Goal: Information Seeking & Learning: Learn about a topic

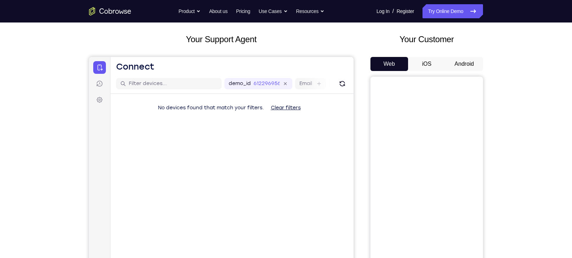
scroll to position [40, 0]
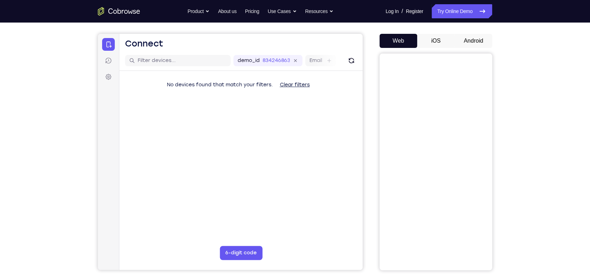
scroll to position [58, 0]
drag, startPoint x: 98, startPoint y: 33, endPoint x: 467, endPoint y: 161, distance: 390.9
click at [363, 161] on html "Skip to main content Connect Sessions Settings Open main menu Connect demo_id 8…" at bounding box center [230, 151] width 265 height 236
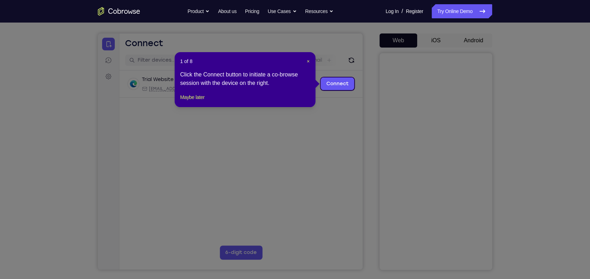
click at [305, 61] on header "1 of 8 ×" at bounding box center [245, 61] width 130 height 7
click at [307, 59] on span "×" at bounding box center [308, 61] width 3 height 6
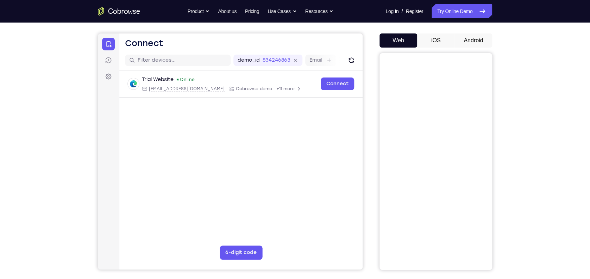
click at [442, 40] on button "Android" at bounding box center [473, 40] width 38 height 14
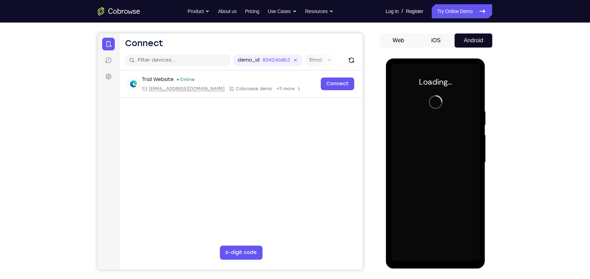
scroll to position [0, 0]
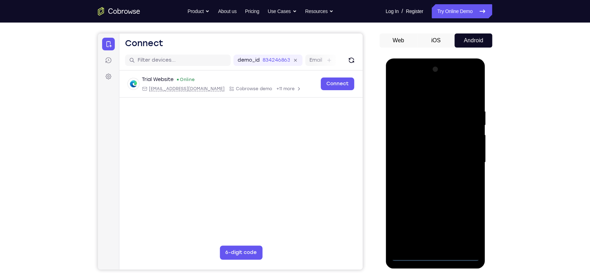
click at [435, 209] on div at bounding box center [435, 162] width 89 height 197
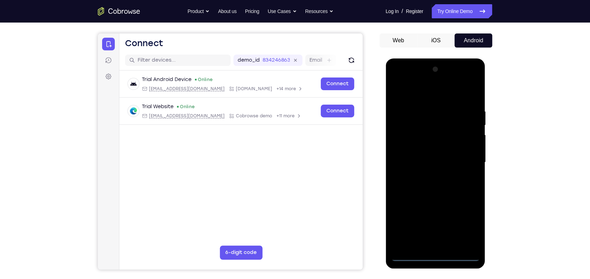
click at [442, 209] on div at bounding box center [435, 162] width 89 height 197
click at [442, 93] on div at bounding box center [435, 162] width 89 height 197
click at [442, 153] on div at bounding box center [435, 162] width 89 height 197
click at [430, 174] on div at bounding box center [435, 162] width 89 height 197
click at [423, 153] on div at bounding box center [435, 162] width 89 height 197
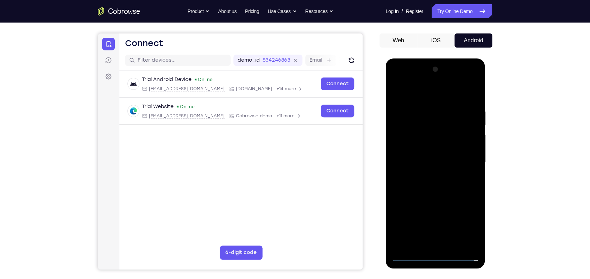
click at [423, 146] on div at bounding box center [435, 162] width 89 height 197
click at [435, 161] on div at bounding box center [435, 162] width 89 height 197
click at [435, 184] on div at bounding box center [435, 162] width 89 height 197
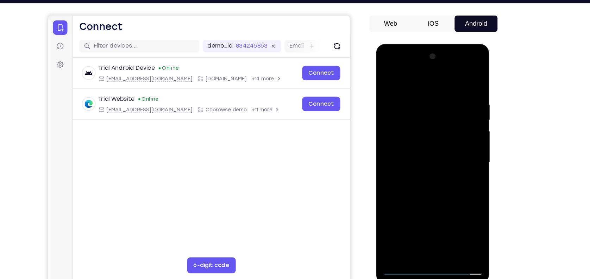
scroll to position [58, 0]
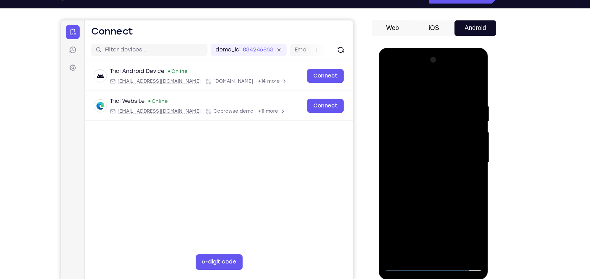
click at [442, 179] on div at bounding box center [428, 151] width 89 height 197
drag, startPoint x: 422, startPoint y: 79, endPoint x: 429, endPoint y: 69, distance: 12.2
click at [429, 69] on div at bounding box center [428, 151] width 89 height 197
click at [442, 78] on div at bounding box center [428, 151] width 89 height 197
click at [390, 79] on div at bounding box center [428, 151] width 89 height 197
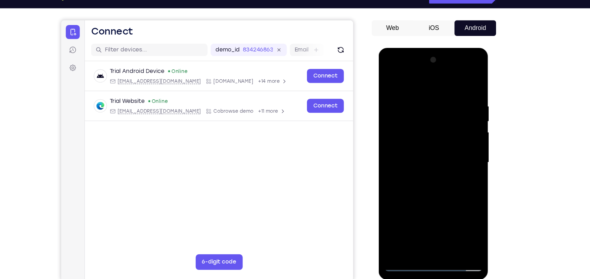
click at [418, 95] on div at bounding box center [428, 151] width 89 height 197
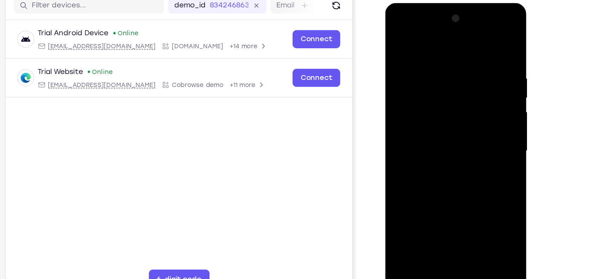
click at [442, 187] on div at bounding box center [434, 106] width 89 height 197
drag, startPoint x: 473, startPoint y: 115, endPoint x: 420, endPoint y: 135, distance: 57.1
click at [420, 135] on div at bounding box center [434, 106] width 89 height 197
drag, startPoint x: 451, startPoint y: 77, endPoint x: 384, endPoint y: 84, distance: 67.2
click at [385, 84] on div at bounding box center [435, 108] width 100 height 210
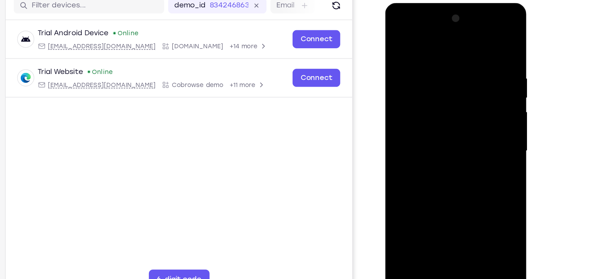
drag, startPoint x: 468, startPoint y: 95, endPoint x: 435, endPoint y: 103, distance: 34.0
click at [435, 103] on div at bounding box center [434, 106] width 89 height 197
drag, startPoint x: 463, startPoint y: 99, endPoint x: 421, endPoint y: 105, distance: 42.3
click at [421, 105] on div at bounding box center [434, 106] width 89 height 197
drag, startPoint x: 468, startPoint y: 100, endPoint x: 417, endPoint y: 107, distance: 51.8
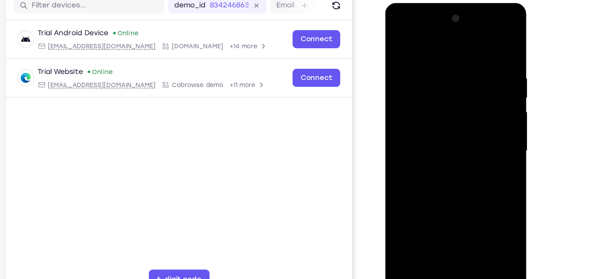
click at [417, 107] on div at bounding box center [434, 106] width 89 height 197
drag, startPoint x: 454, startPoint y: 104, endPoint x: 452, endPoint y: 139, distance: 35.2
click at [442, 139] on div at bounding box center [434, 106] width 89 height 197
click at [442, 190] on div at bounding box center [434, 106] width 89 height 197
click at [426, 145] on div at bounding box center [434, 106] width 89 height 197
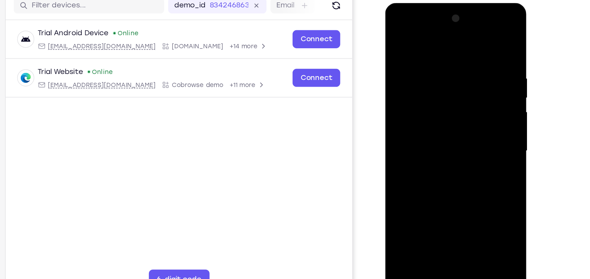
click at [429, 118] on div at bounding box center [434, 106] width 89 height 197
click at [408, 174] on div at bounding box center [434, 106] width 89 height 197
click at [422, 172] on div at bounding box center [434, 106] width 89 height 197
click at [396, 174] on div at bounding box center [434, 106] width 89 height 197
click at [425, 162] on div at bounding box center [434, 106] width 89 height 197
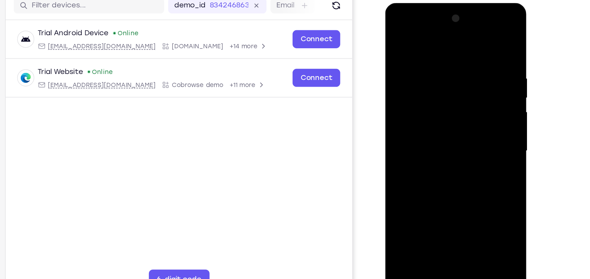
click at [411, 148] on div at bounding box center [434, 106] width 89 height 197
click at [442, 175] on div at bounding box center [434, 106] width 89 height 197
click at [437, 190] on div at bounding box center [434, 106] width 89 height 197
click at [413, 150] on div at bounding box center [434, 106] width 89 height 197
click at [442, 160] on div at bounding box center [434, 106] width 89 height 197
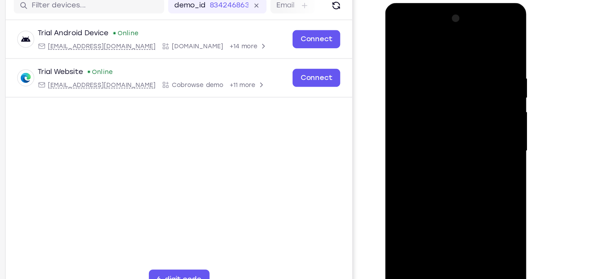
click at [442, 162] on div at bounding box center [434, 106] width 89 height 197
click at [442, 147] on div at bounding box center [434, 106] width 89 height 197
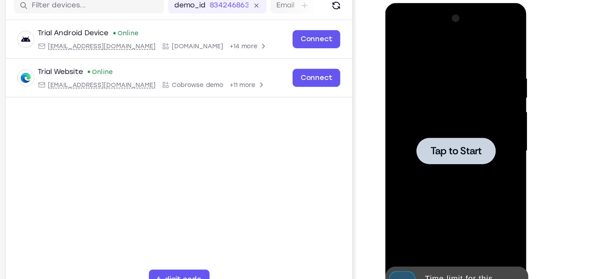
click at [442, 163] on div at bounding box center [434, 106] width 89 height 197
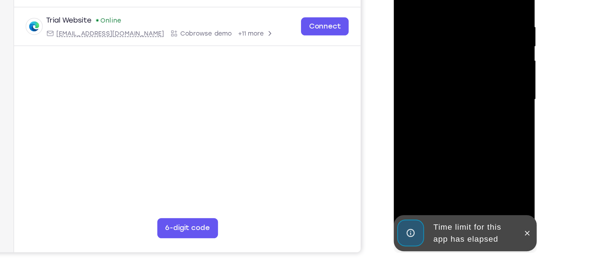
scroll to position [76, 0]
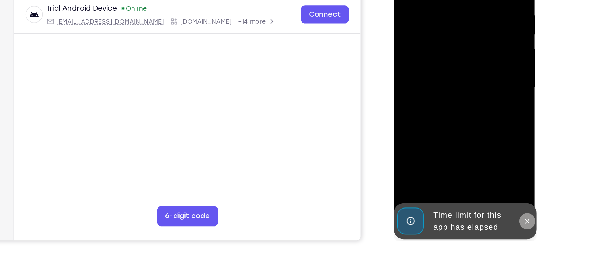
click at [442, 137] on icon at bounding box center [487, 137] width 6 height 6
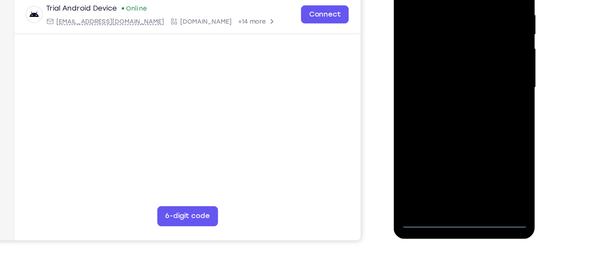
click at [442, 138] on div at bounding box center [442, 43] width 89 height 197
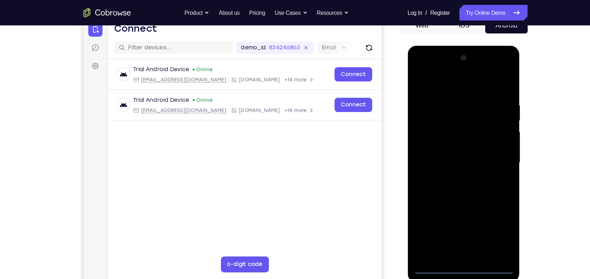
click at [442, 208] on div at bounding box center [457, 149] width 89 height 197
click at [442, 84] on div at bounding box center [457, 149] width 89 height 197
click at [442, 145] on div at bounding box center [457, 149] width 89 height 197
click at [442, 161] on div at bounding box center [457, 149] width 89 height 197
click at [442, 141] on div at bounding box center [457, 149] width 89 height 197
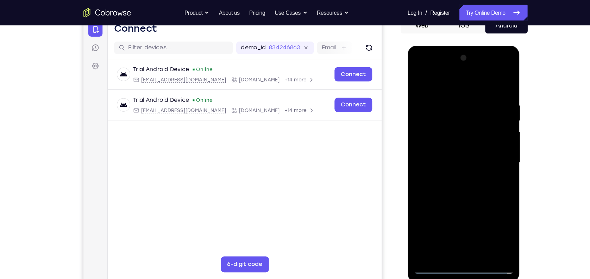
click at [442, 190] on div at bounding box center [457, 149] width 89 height 197
click at [442, 191] on div at bounding box center [457, 149] width 89 height 197
click at [442, 201] on div at bounding box center [457, 149] width 89 height 197
click at [421, 200] on div at bounding box center [457, 149] width 89 height 197
click at [435, 192] on div at bounding box center [457, 149] width 89 height 197
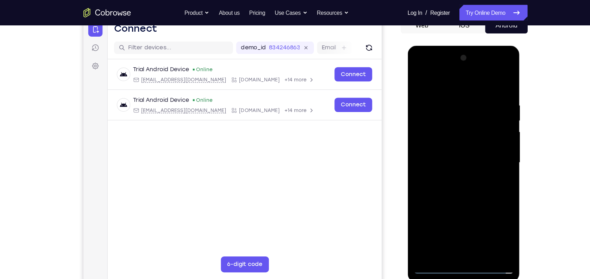
click at [433, 201] on div at bounding box center [457, 149] width 89 height 197
click at [442, 209] on div at bounding box center [457, 149] width 89 height 197
click at [422, 205] on div at bounding box center [457, 149] width 89 height 197
click at [442, 189] on div at bounding box center [457, 149] width 89 height 197
click at [442, 203] on div at bounding box center [457, 149] width 89 height 197
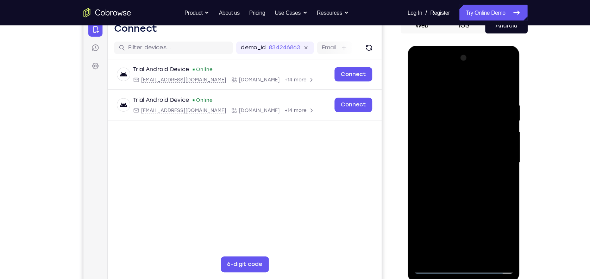
click at [442, 209] on div at bounding box center [457, 149] width 89 height 197
click at [420, 201] on div at bounding box center [457, 149] width 89 height 197
click at [442, 189] on div at bounding box center [457, 149] width 89 height 197
click at [442, 204] on div at bounding box center [457, 149] width 89 height 197
click at [442, 209] on div at bounding box center [457, 149] width 89 height 197
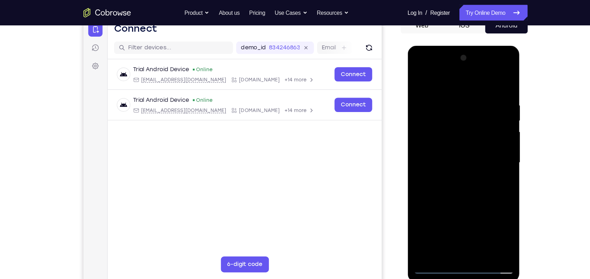
click at [442, 209] on div at bounding box center [457, 149] width 89 height 197
click at [442, 190] on div at bounding box center [457, 149] width 89 height 197
click at [442, 209] on div at bounding box center [457, 149] width 89 height 197
click at [442, 137] on div at bounding box center [457, 149] width 89 height 197
click at [423, 206] on div at bounding box center [457, 149] width 89 height 197
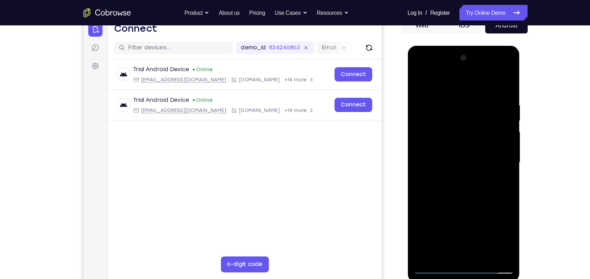
click at [442, 202] on div at bounding box center [457, 149] width 89 height 197
click at [442, 209] on div at bounding box center [457, 149] width 89 height 197
click at [420, 209] on div at bounding box center [457, 149] width 89 height 197
click at [442, 204] on div at bounding box center [457, 149] width 89 height 197
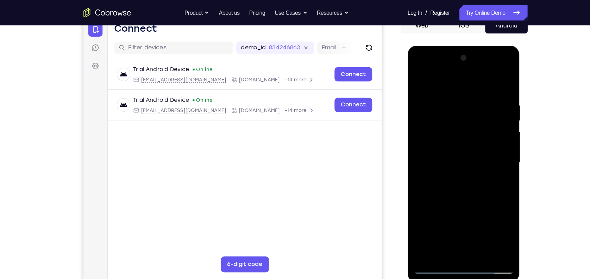
click at [442, 136] on div at bounding box center [457, 149] width 89 height 197
click at [442, 152] on div at bounding box center [457, 149] width 89 height 197
click at [442, 157] on div at bounding box center [457, 149] width 89 height 197
click at [442, 144] on div at bounding box center [457, 149] width 89 height 197
click at [442, 151] on div at bounding box center [457, 149] width 89 height 197
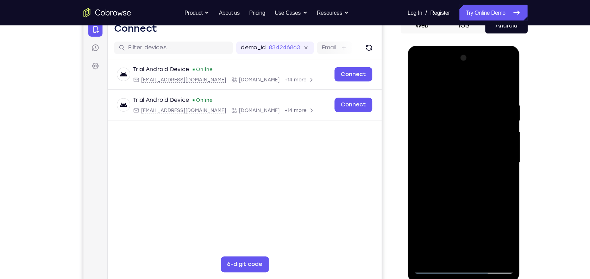
click at [442, 172] on div at bounding box center [457, 149] width 89 height 197
click at [442, 209] on div at bounding box center [457, 149] width 89 height 197
click at [442, 184] on div at bounding box center [457, 149] width 89 height 197
click at [442, 163] on div at bounding box center [457, 149] width 89 height 197
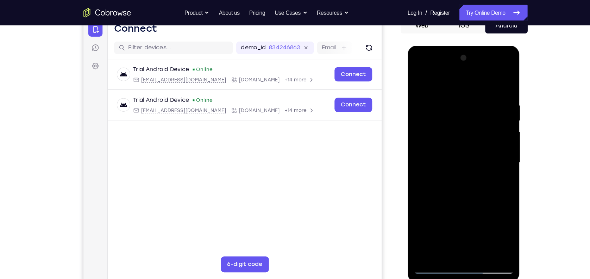
click at [439, 209] on div at bounding box center [457, 149] width 89 height 197
click at [421, 209] on div at bounding box center [457, 149] width 89 height 197
click at [442, 204] on div at bounding box center [457, 149] width 89 height 197
click at [435, 191] on div at bounding box center [457, 149] width 89 height 197
click at [442, 209] on div at bounding box center [457, 149] width 89 height 197
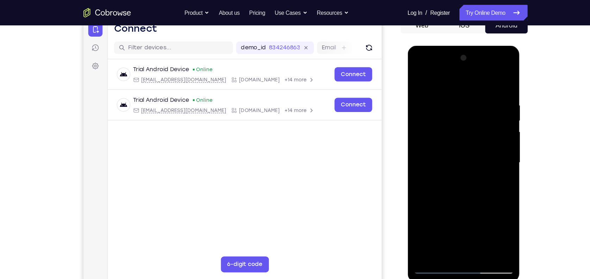
click at [442, 209] on div at bounding box center [457, 149] width 89 height 197
click at [434, 188] on div at bounding box center [457, 149] width 89 height 197
click at [442, 201] on div at bounding box center [457, 149] width 89 height 197
click at [442, 209] on div at bounding box center [457, 149] width 89 height 197
click at [442, 205] on div at bounding box center [457, 149] width 89 height 197
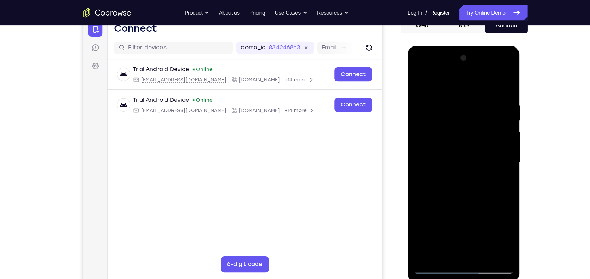
click at [442, 191] on div at bounding box center [457, 149] width 89 height 197
click at [442, 202] on div at bounding box center [457, 149] width 89 height 197
click at [442, 191] on div at bounding box center [457, 149] width 89 height 197
click at [442, 166] on div at bounding box center [457, 149] width 89 height 197
click at [421, 209] on div at bounding box center [457, 149] width 89 height 197
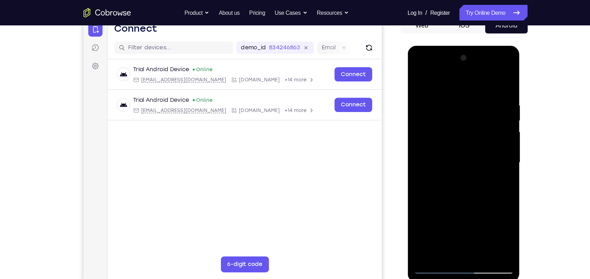
click at [442, 209] on div at bounding box center [457, 149] width 89 height 197
click at [430, 209] on div at bounding box center [457, 149] width 89 height 197
click at [442, 201] on div at bounding box center [457, 149] width 89 height 197
click at [442, 209] on div at bounding box center [457, 149] width 89 height 197
click at [420, 201] on div at bounding box center [457, 149] width 89 height 197
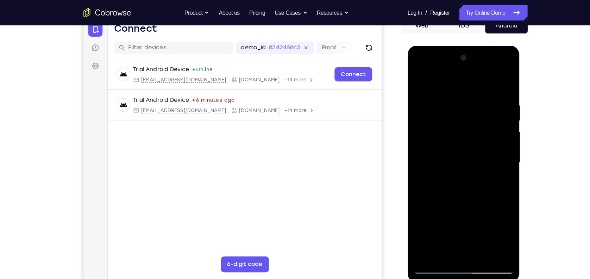
click at [442, 209] on div at bounding box center [457, 149] width 89 height 197
click at [442, 193] on div at bounding box center [457, 149] width 89 height 197
click at [440, 203] on div at bounding box center [457, 149] width 89 height 197
click at [442, 209] on div at bounding box center [457, 149] width 89 height 197
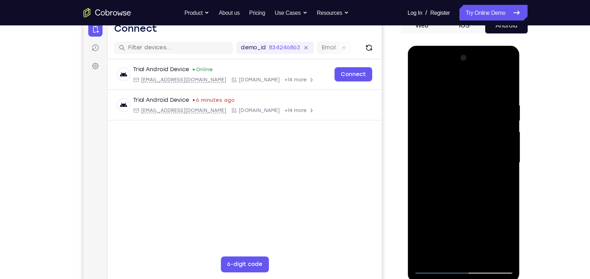
click at [442, 209] on div at bounding box center [457, 149] width 89 height 197
click at [442, 191] on div at bounding box center [457, 149] width 89 height 197
click at [439, 202] on div at bounding box center [457, 149] width 89 height 197
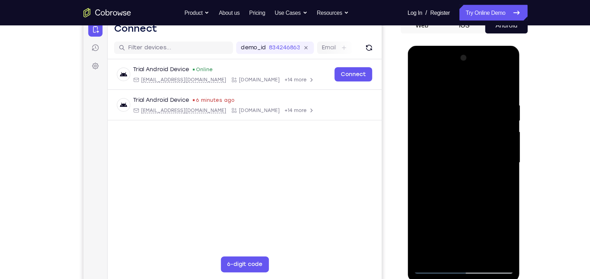
click at [423, 205] on div at bounding box center [457, 149] width 89 height 197
click at [442, 166] on div at bounding box center [457, 149] width 89 height 197
click at [423, 205] on div at bounding box center [457, 149] width 89 height 197
click at [442, 209] on div at bounding box center [457, 149] width 89 height 197
click at [442, 191] on div at bounding box center [457, 149] width 89 height 197
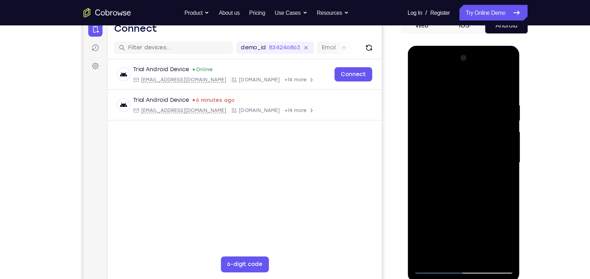
click at [442, 191] on div at bounding box center [457, 149] width 89 height 197
click at [442, 209] on div at bounding box center [457, 149] width 89 height 197
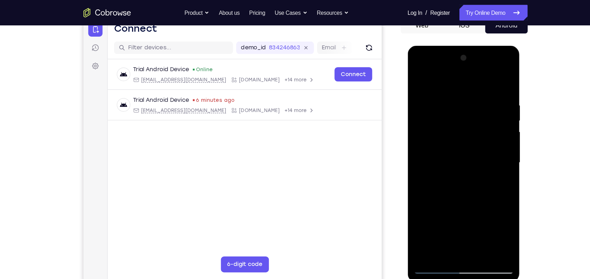
click at [442, 209] on div at bounding box center [457, 149] width 89 height 197
click at [442, 201] on div at bounding box center [457, 149] width 89 height 197
click at [436, 193] on div at bounding box center [457, 149] width 89 height 197
click at [442, 209] on div at bounding box center [457, 149] width 89 height 197
click at [442, 165] on div at bounding box center [457, 149] width 89 height 197
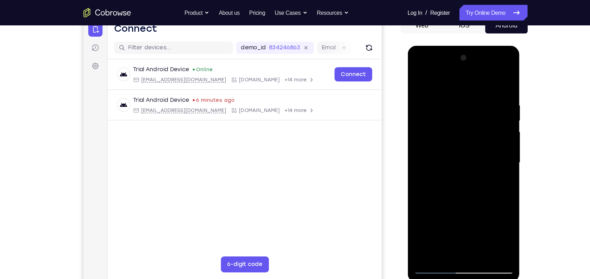
click at [430, 209] on div at bounding box center [457, 149] width 89 height 197
click at [442, 157] on div at bounding box center [457, 149] width 89 height 197
click at [442, 209] on div at bounding box center [457, 149] width 89 height 197
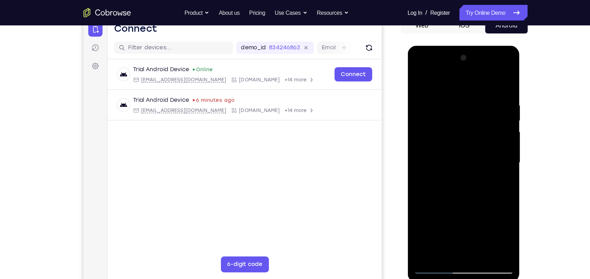
click at [419, 209] on div at bounding box center [457, 149] width 89 height 197
click at [442, 205] on div at bounding box center [457, 149] width 89 height 197
click at [423, 204] on div at bounding box center [457, 149] width 89 height 197
click at [442, 209] on div at bounding box center [457, 149] width 89 height 197
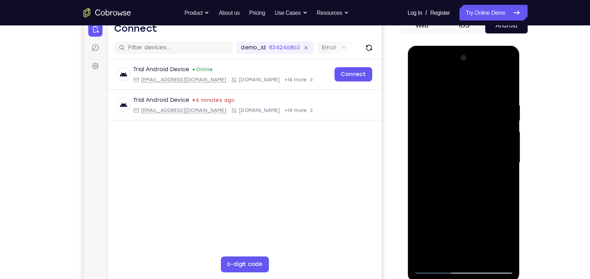
click at [442, 209] on div at bounding box center [457, 149] width 89 height 197
click at [434, 209] on div at bounding box center [457, 149] width 89 height 197
click at [442, 204] on div at bounding box center [457, 149] width 89 height 197
click at [442, 191] on div at bounding box center [457, 149] width 89 height 197
click at [427, 202] on div at bounding box center [457, 149] width 89 height 197
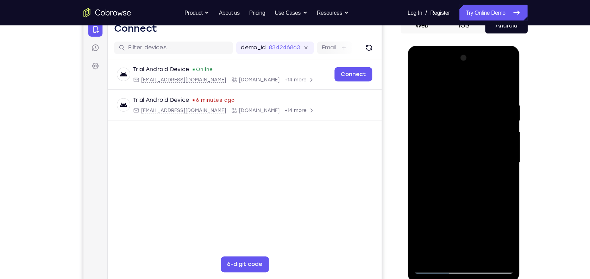
click at [442, 209] on div at bounding box center [457, 149] width 89 height 197
click at [433, 209] on div at bounding box center [457, 149] width 89 height 197
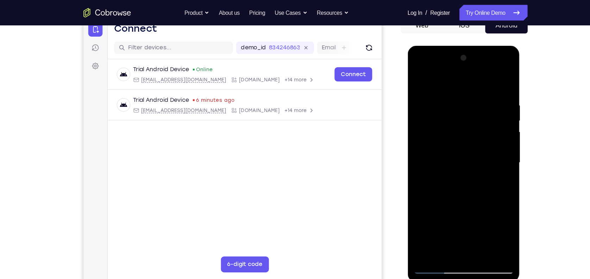
click at [442, 204] on div at bounding box center [457, 149] width 89 height 197
click at [442, 209] on div at bounding box center [457, 149] width 89 height 197
click at [442, 190] on div at bounding box center [457, 149] width 89 height 197
click at [439, 202] on div at bounding box center [457, 149] width 89 height 197
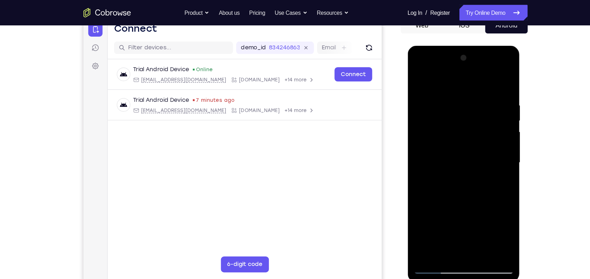
click at [419, 202] on div at bounding box center [457, 149] width 89 height 197
click at [442, 166] on div at bounding box center [457, 149] width 89 height 197
click at [419, 76] on div at bounding box center [457, 149] width 89 height 197
click at [418, 77] on div at bounding box center [457, 149] width 89 height 197
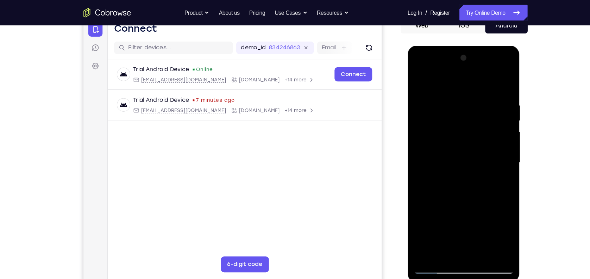
click at [442, 96] on div at bounding box center [457, 149] width 89 height 197
drag, startPoint x: 497, startPoint y: 190, endPoint x: 406, endPoint y: 188, distance: 90.8
click at [408, 188] on html "Online web based iOS Simulators and Android Emulators. Run iPhone, iPad, Mobile…" at bounding box center [458, 150] width 100 height 211
drag, startPoint x: 494, startPoint y: 194, endPoint x: 447, endPoint y: 191, distance: 47.6
click at [442, 191] on div at bounding box center [457, 149] width 89 height 197
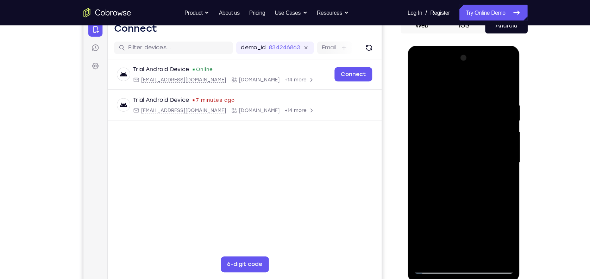
drag, startPoint x: 484, startPoint y: 177, endPoint x: 440, endPoint y: 180, distance: 44.1
click at [440, 180] on div at bounding box center [457, 149] width 89 height 197
drag, startPoint x: 477, startPoint y: 175, endPoint x: 406, endPoint y: 175, distance: 70.8
click at [408, 175] on html "Online web based iOS Simulators and Android Emulators. Run iPhone, iPad, Mobile…" at bounding box center [458, 150] width 100 height 211
drag, startPoint x: 484, startPoint y: 171, endPoint x: 421, endPoint y: 184, distance: 64.7
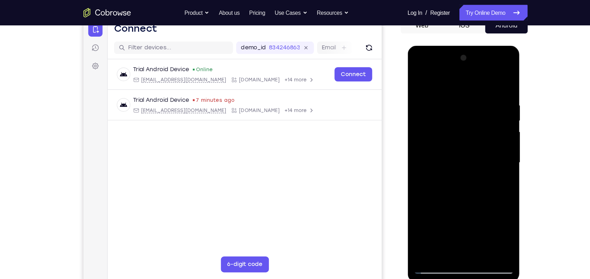
click at [421, 184] on div at bounding box center [457, 149] width 89 height 197
drag, startPoint x: 468, startPoint y: 148, endPoint x: 430, endPoint y: 152, distance: 37.9
click at [430, 152] on div at bounding box center [457, 149] width 89 height 197
drag, startPoint x: 472, startPoint y: 119, endPoint x: 485, endPoint y: 192, distance: 74.2
click at [442, 192] on div at bounding box center [457, 149] width 89 height 197
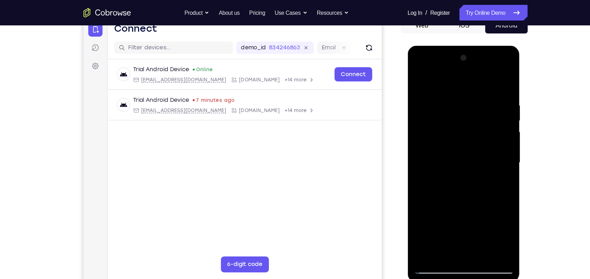
drag, startPoint x: 469, startPoint y: 215, endPoint x: 476, endPoint y: 149, distance: 66.2
click at [442, 149] on div at bounding box center [457, 149] width 89 height 197
drag, startPoint x: 470, startPoint y: 165, endPoint x: 482, endPoint y: 113, distance: 53.5
click at [442, 113] on div at bounding box center [457, 149] width 89 height 197
drag, startPoint x: 448, startPoint y: 189, endPoint x: 465, endPoint y: 106, distance: 84.8
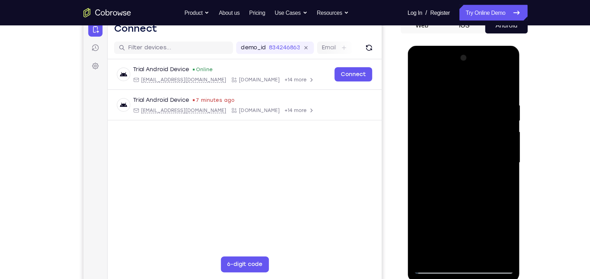
click at [442, 106] on div at bounding box center [457, 149] width 89 height 197
click at [442, 127] on div at bounding box center [457, 149] width 89 height 197
drag, startPoint x: 477, startPoint y: 131, endPoint x: 476, endPoint y: 171, distance: 39.4
click at [442, 171] on div at bounding box center [457, 149] width 89 height 197
click at [418, 165] on div at bounding box center [457, 149] width 89 height 197
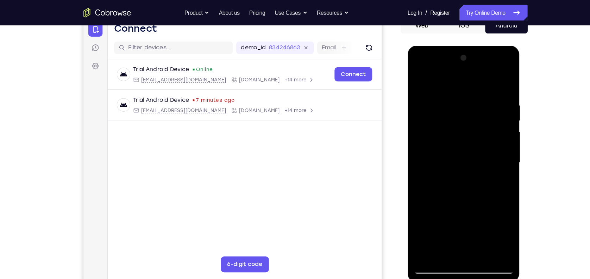
click at [418, 165] on div at bounding box center [457, 149] width 89 height 197
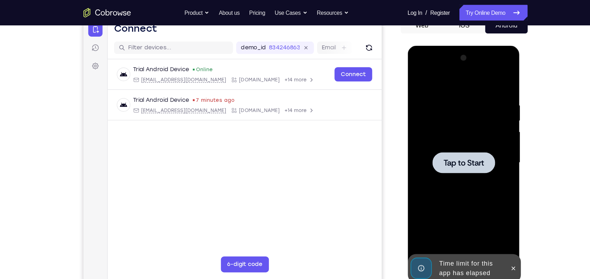
click at [442, 168] on div at bounding box center [457, 149] width 89 height 197
